Goal: Transaction & Acquisition: Subscribe to service/newsletter

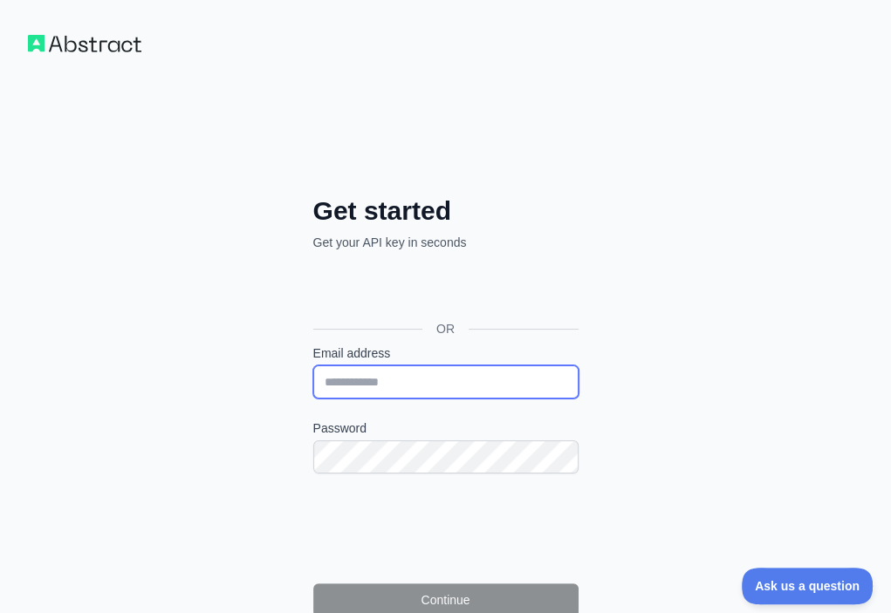
click at [313, 366] on input "Email address" at bounding box center [445, 382] width 265 height 33
paste input "**********"
type input "**********"
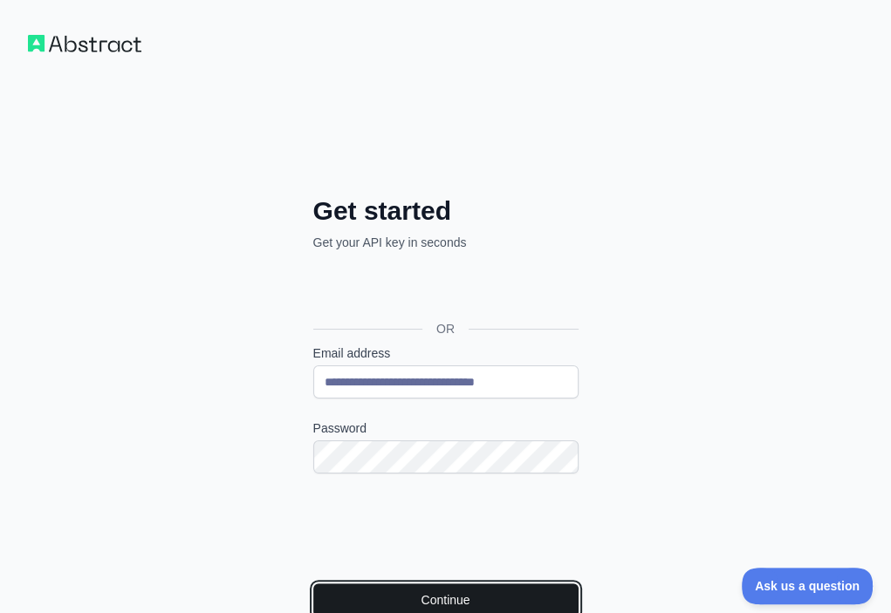
click at [353, 584] on button "Continue" at bounding box center [445, 600] width 265 height 33
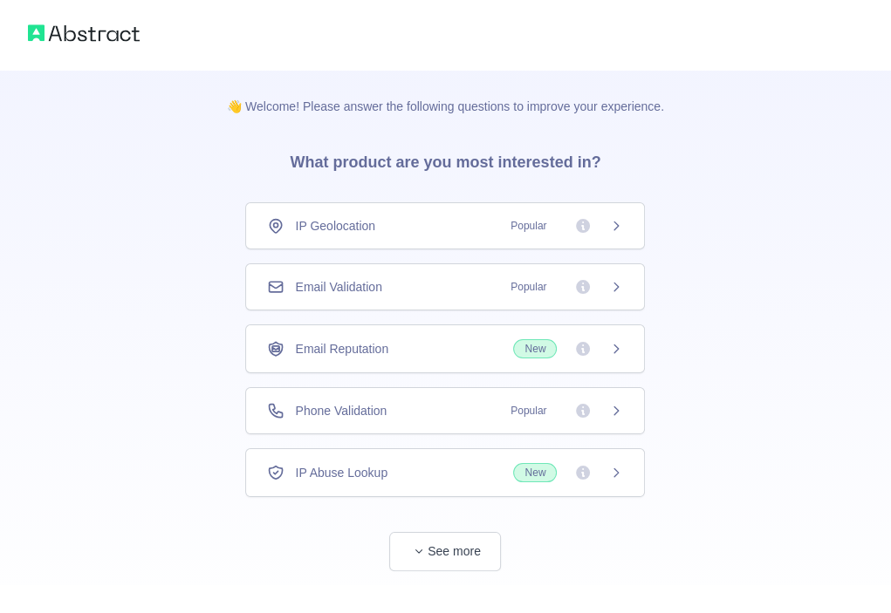
click at [449, 291] on div "Email Validation Popular" at bounding box center [445, 286] width 356 height 17
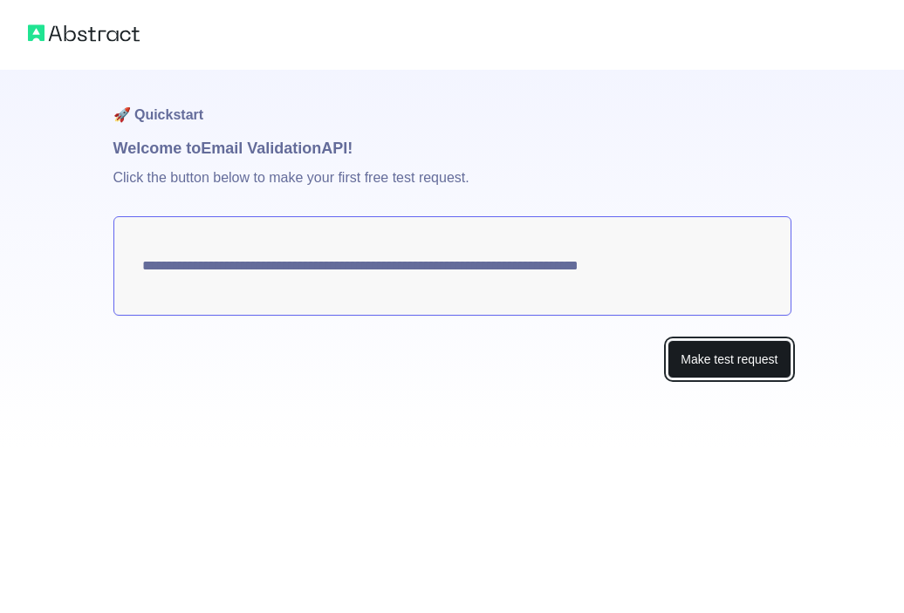
click at [685, 373] on button "Make test request" at bounding box center [729, 359] width 123 height 39
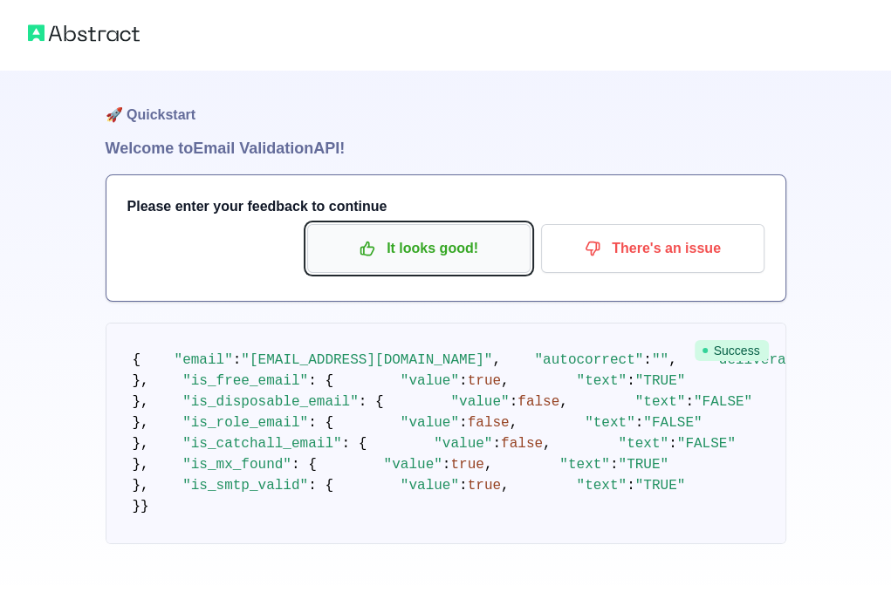
click at [391, 239] on p "It looks good!" at bounding box center [418, 249] width 197 height 30
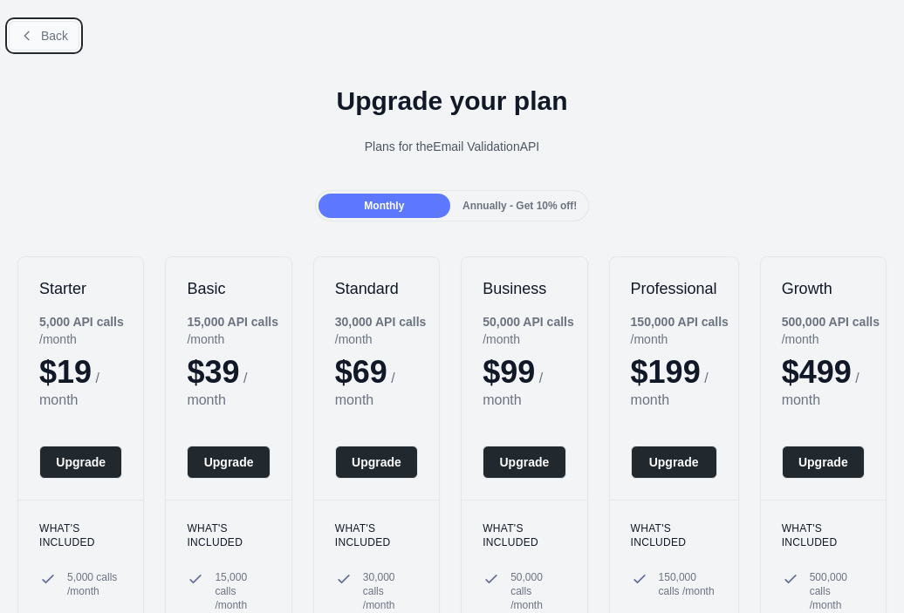
click at [40, 23] on button "Back" at bounding box center [44, 36] width 71 height 30
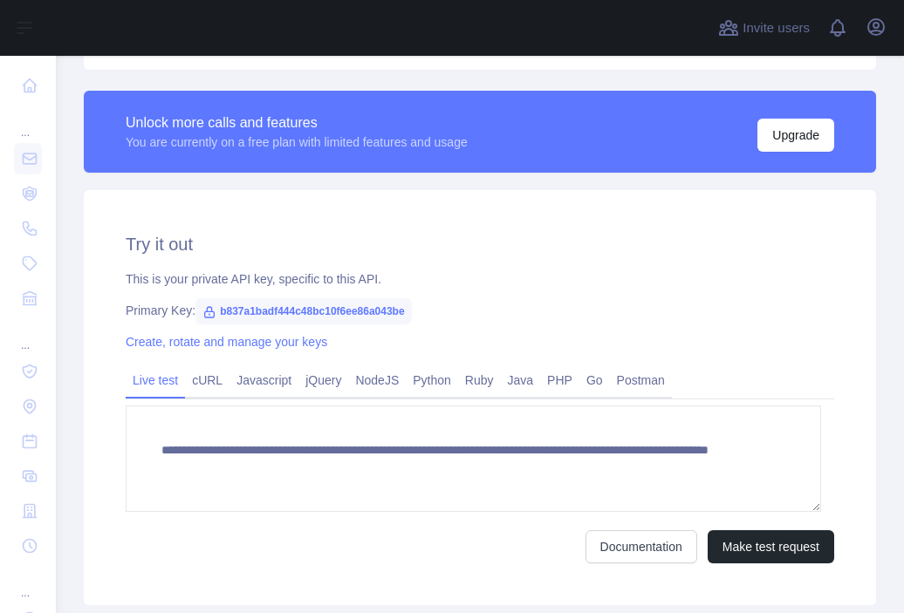
scroll to position [584, 0]
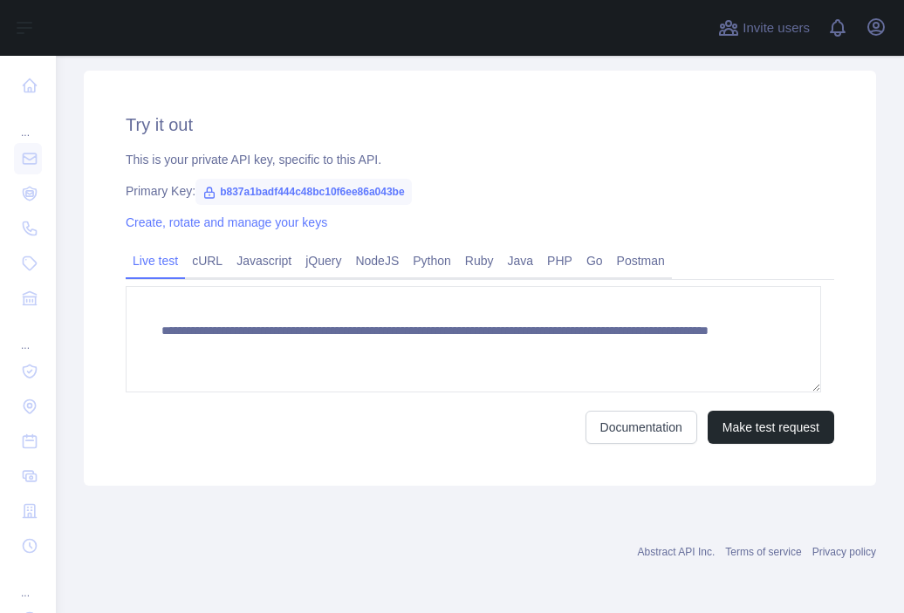
click at [312, 188] on span "b837a1badf444c48bc10f6ee86a043be" at bounding box center [303, 192] width 216 height 26
copy span "b837a1badf444c48bc10f6ee86a043be"
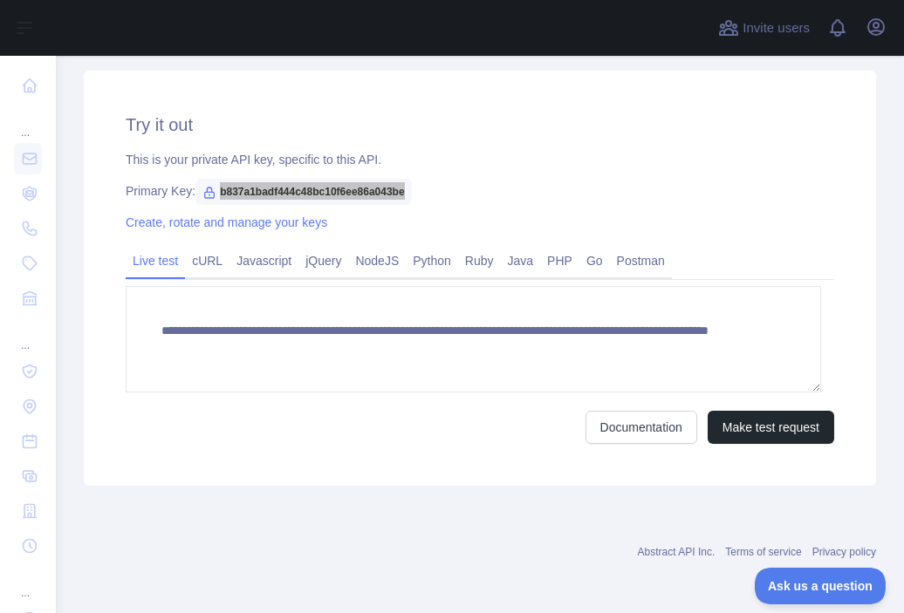
scroll to position [0, 0]
